Goal: Navigation & Orientation: Find specific page/section

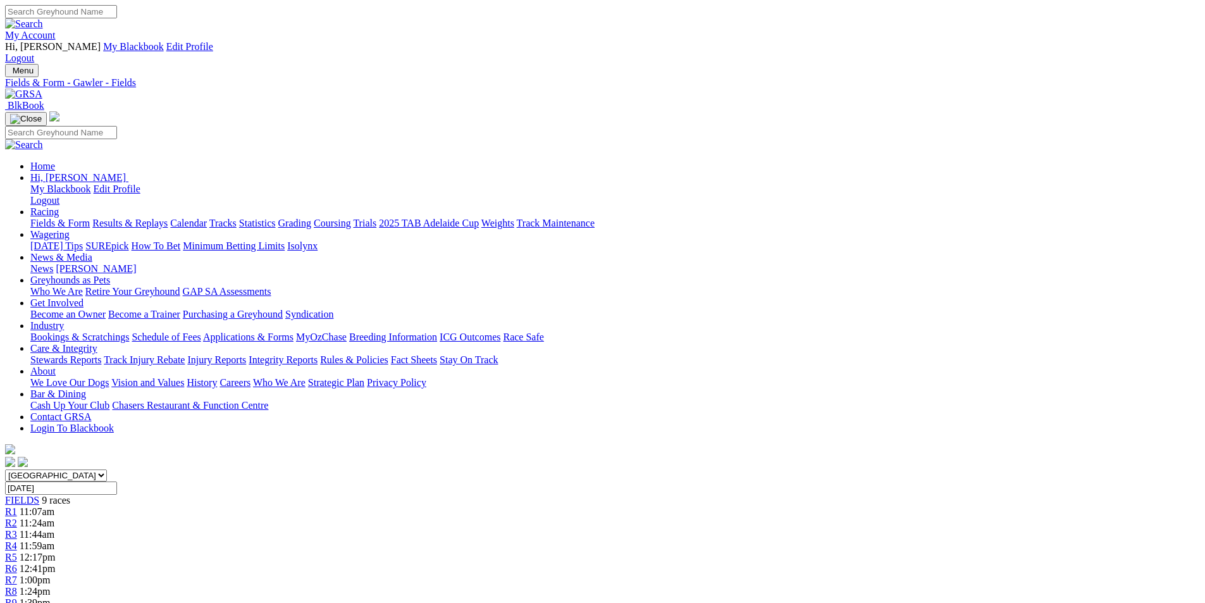
click at [42, 89] on img at bounding box center [23, 94] width 37 height 11
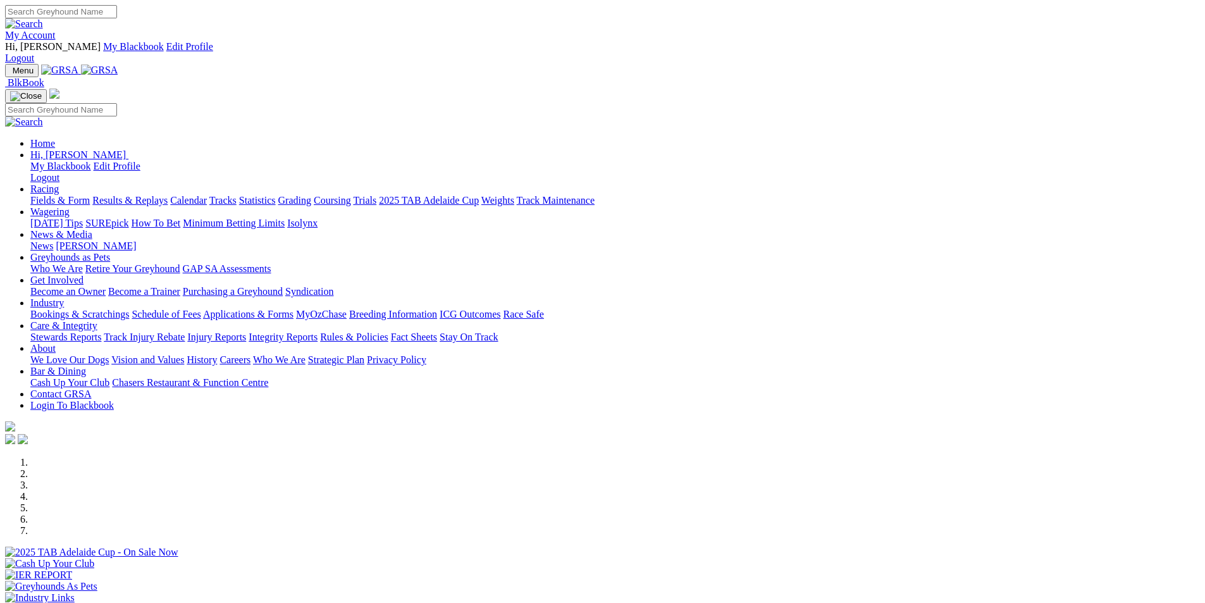
scroll to position [611, 0]
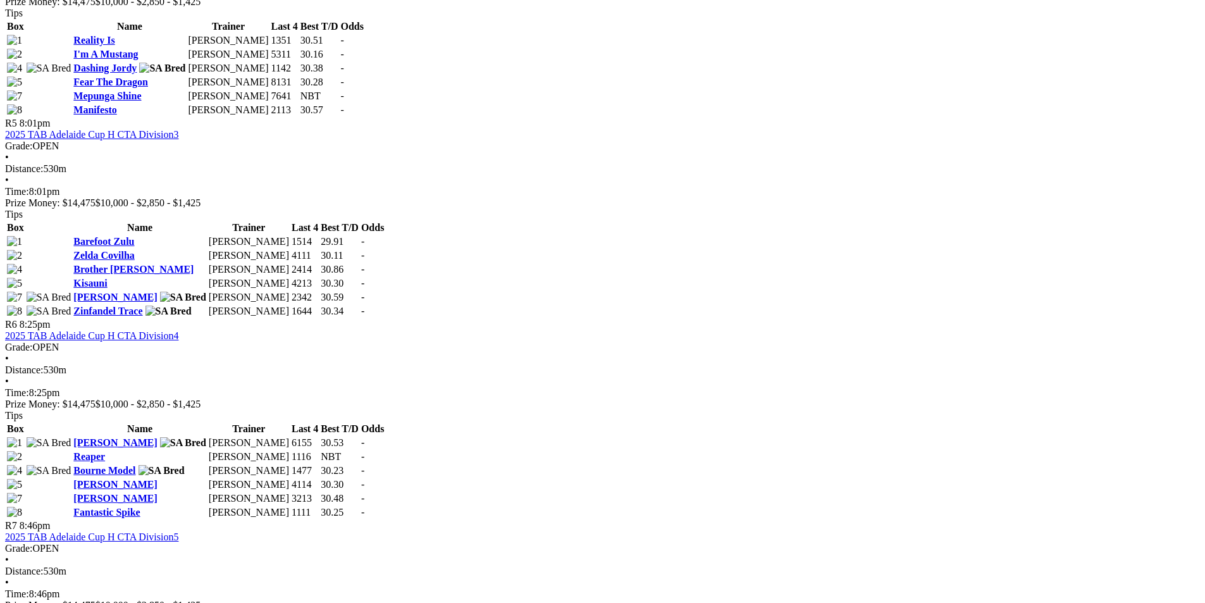
scroll to position [1446, 0]
